Goal: Information Seeking & Learning: Learn about a topic

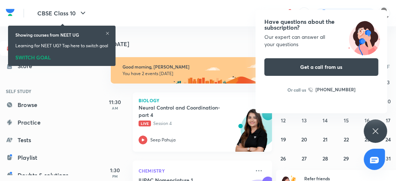
click at [145, 143] on div at bounding box center [143, 139] width 9 height 9
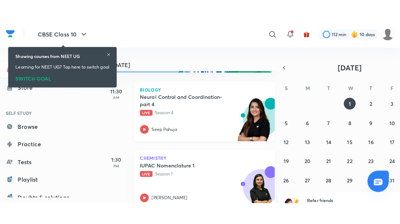
scroll to position [44, 0]
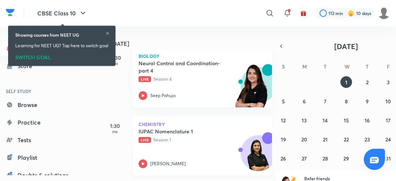
click at [143, 169] on div "Chemistry IUPAC Nomenclature 1 Live Session 1 Anushka Choudhary" at bounding box center [202, 145] width 139 height 59
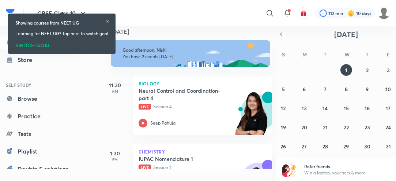
scroll to position [4, 0]
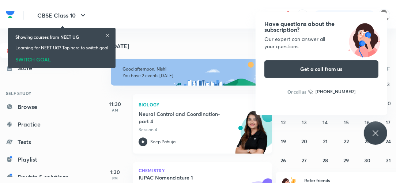
scroll to position [44, 0]
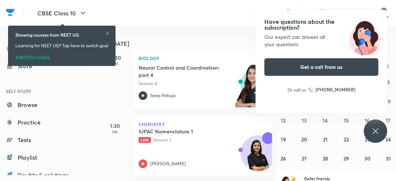
click at [373, 136] on div "Have questions about the subscription? Our expert can answer all your questions…" at bounding box center [375, 130] width 23 height 23
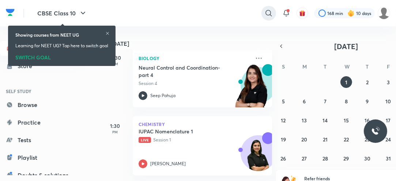
click at [267, 11] on icon at bounding box center [268, 13] width 6 height 6
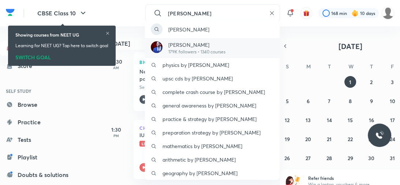
type input "PRATEEK"
click at [205, 45] on p "Prateek Jain" at bounding box center [196, 45] width 57 height 8
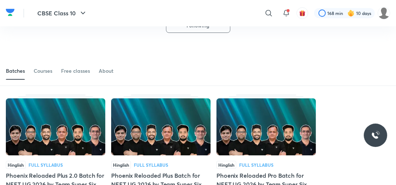
scroll to position [58, 0]
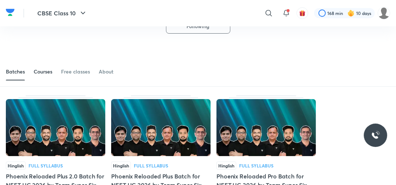
click at [38, 72] on div "Courses" at bounding box center [43, 71] width 19 height 7
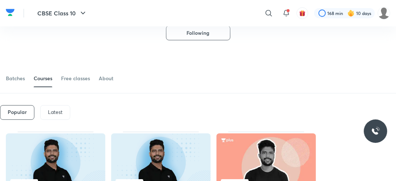
scroll to position [67, 0]
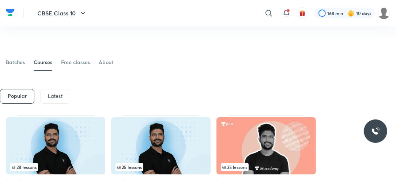
click at [58, 94] on p "Latest" at bounding box center [55, 96] width 15 height 6
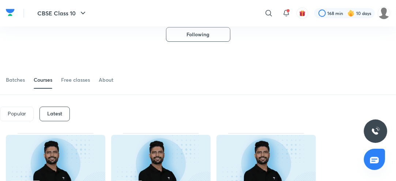
scroll to position [10, 0]
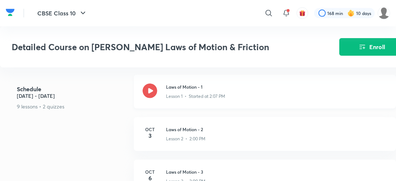
click at [148, 95] on icon at bounding box center [150, 90] width 15 height 15
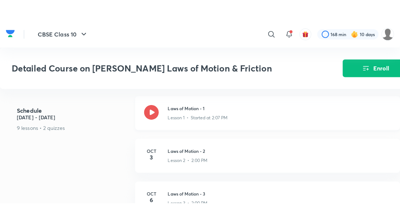
scroll to position [403, 0]
